Goal: Find specific page/section: Find specific page/section

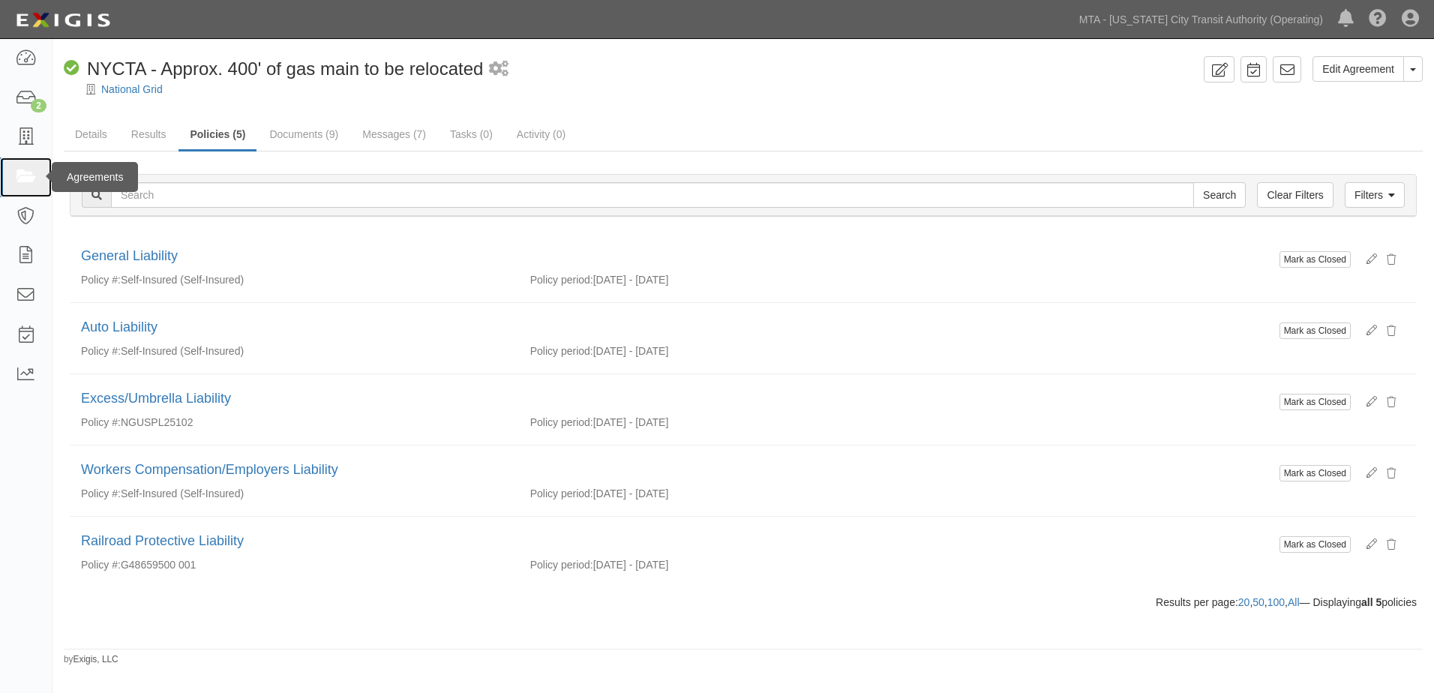
click at [24, 179] on icon at bounding box center [25, 177] width 21 height 17
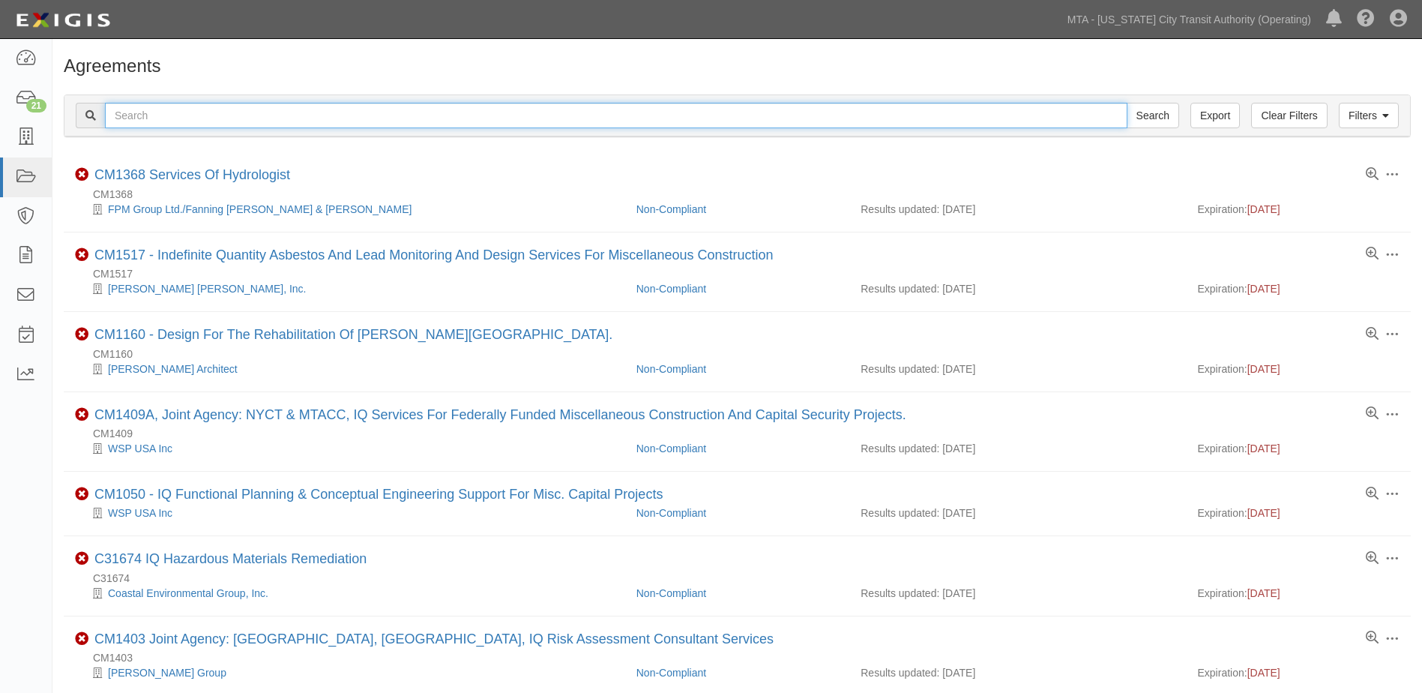
click at [167, 112] on input "text" at bounding box center [616, 115] width 1023 height 25
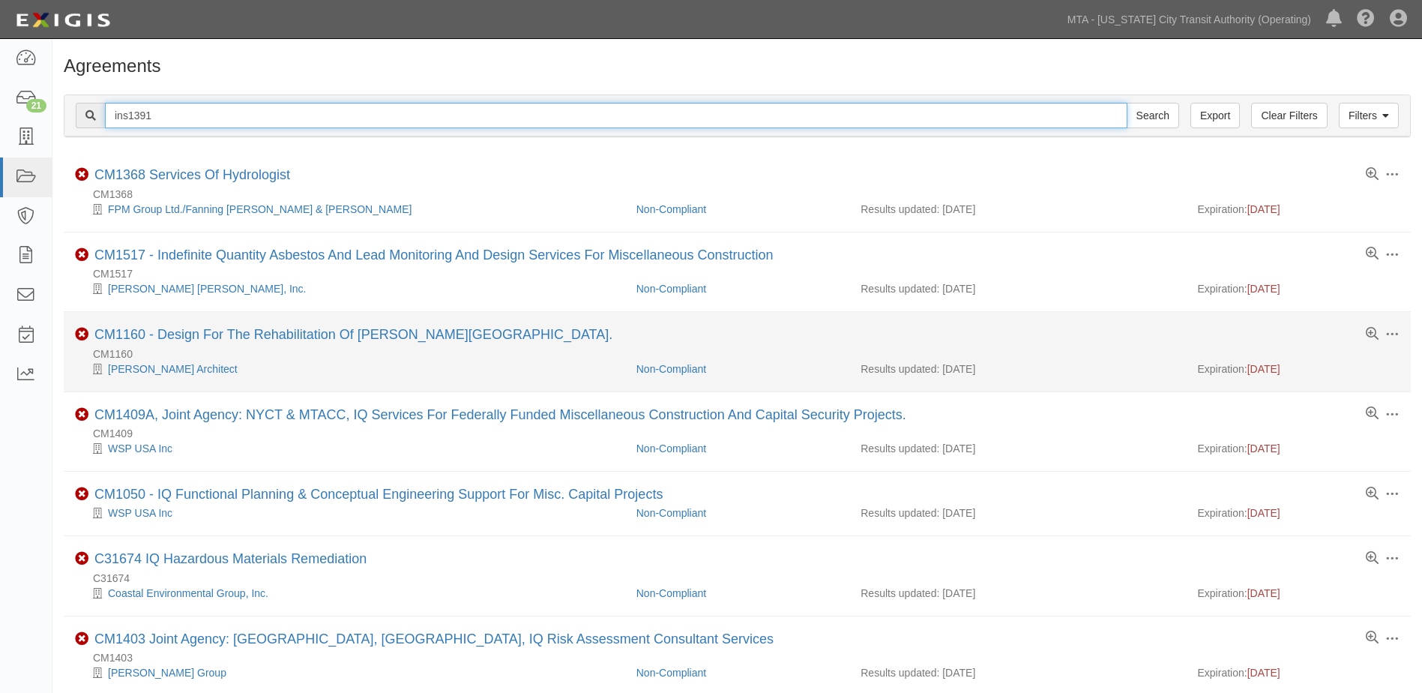
type input "ins1391"
click at [1127, 103] on input "Search" at bounding box center [1153, 115] width 52 height 25
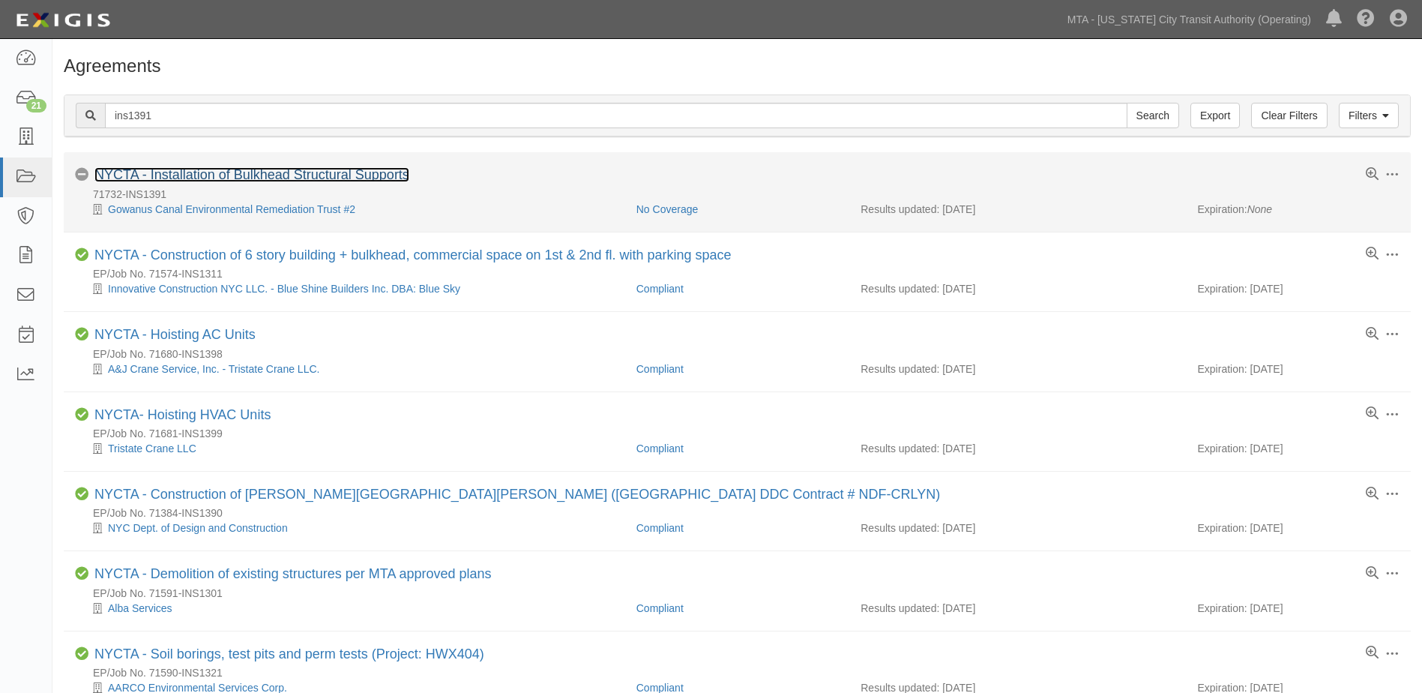
click at [190, 177] on link "NYCTA - Installation of Bulkhead Structural Supports" at bounding box center [251, 174] width 315 height 15
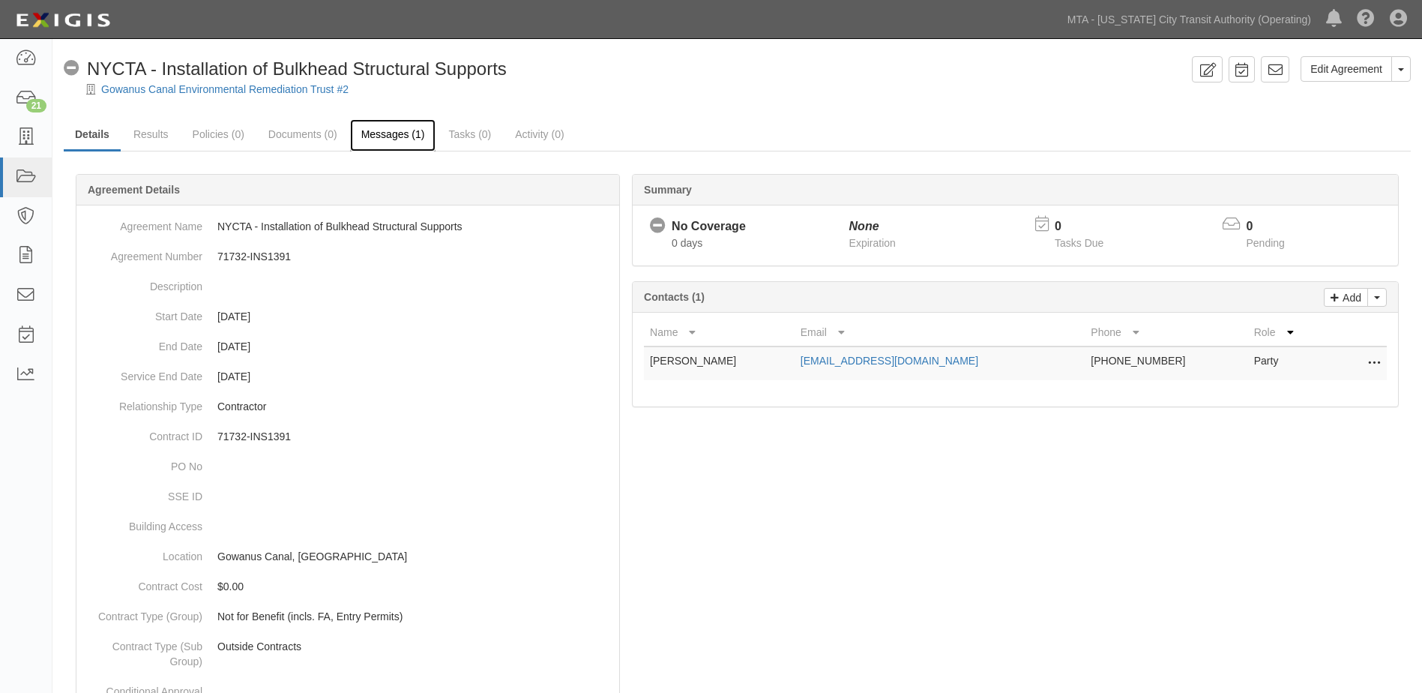
click at [394, 139] on link "Messages (1)" at bounding box center [393, 135] width 86 height 32
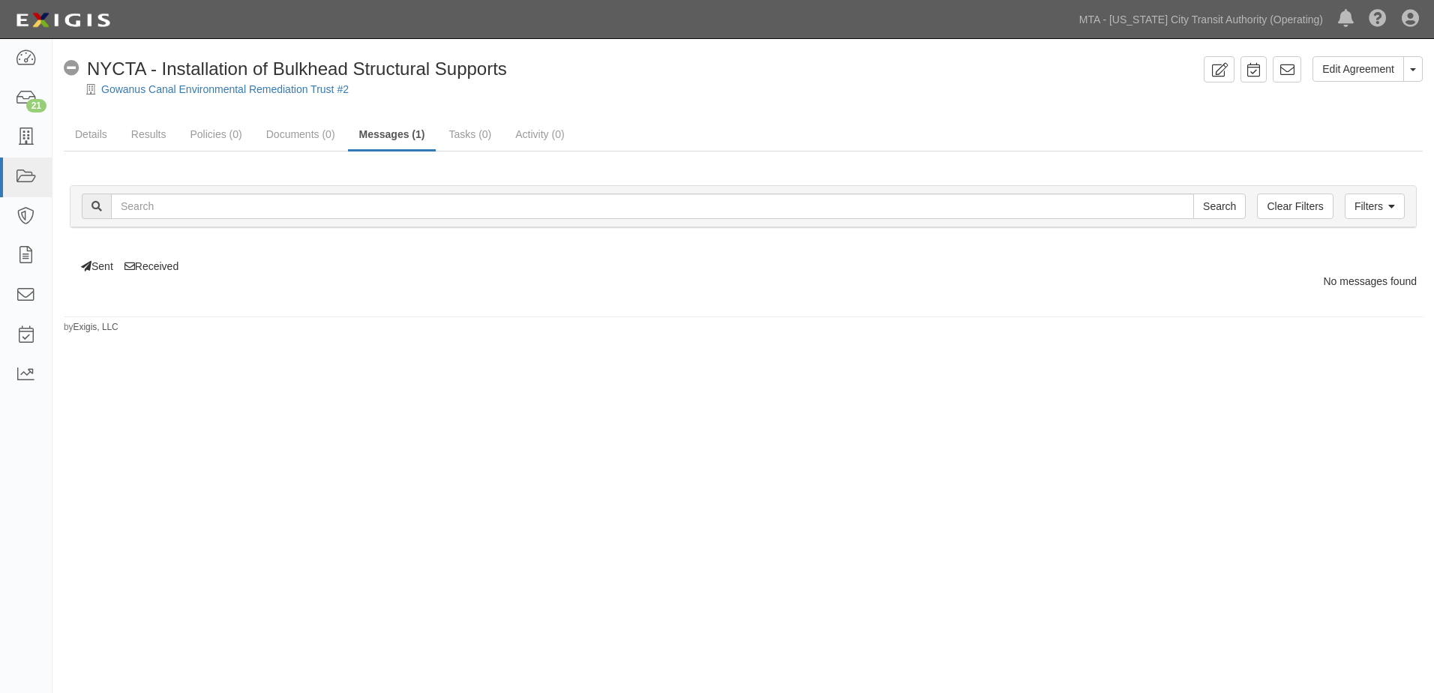
click at [981, 369] on div "Edit Agreement Toggle Agreement Dropdown View Audit Trail Archive Agreement Sen…" at bounding box center [717, 357] width 1434 height 624
click at [162, 136] on link "Results" at bounding box center [149, 135] width 58 height 32
